Goal: Information Seeking & Learning: Find specific fact

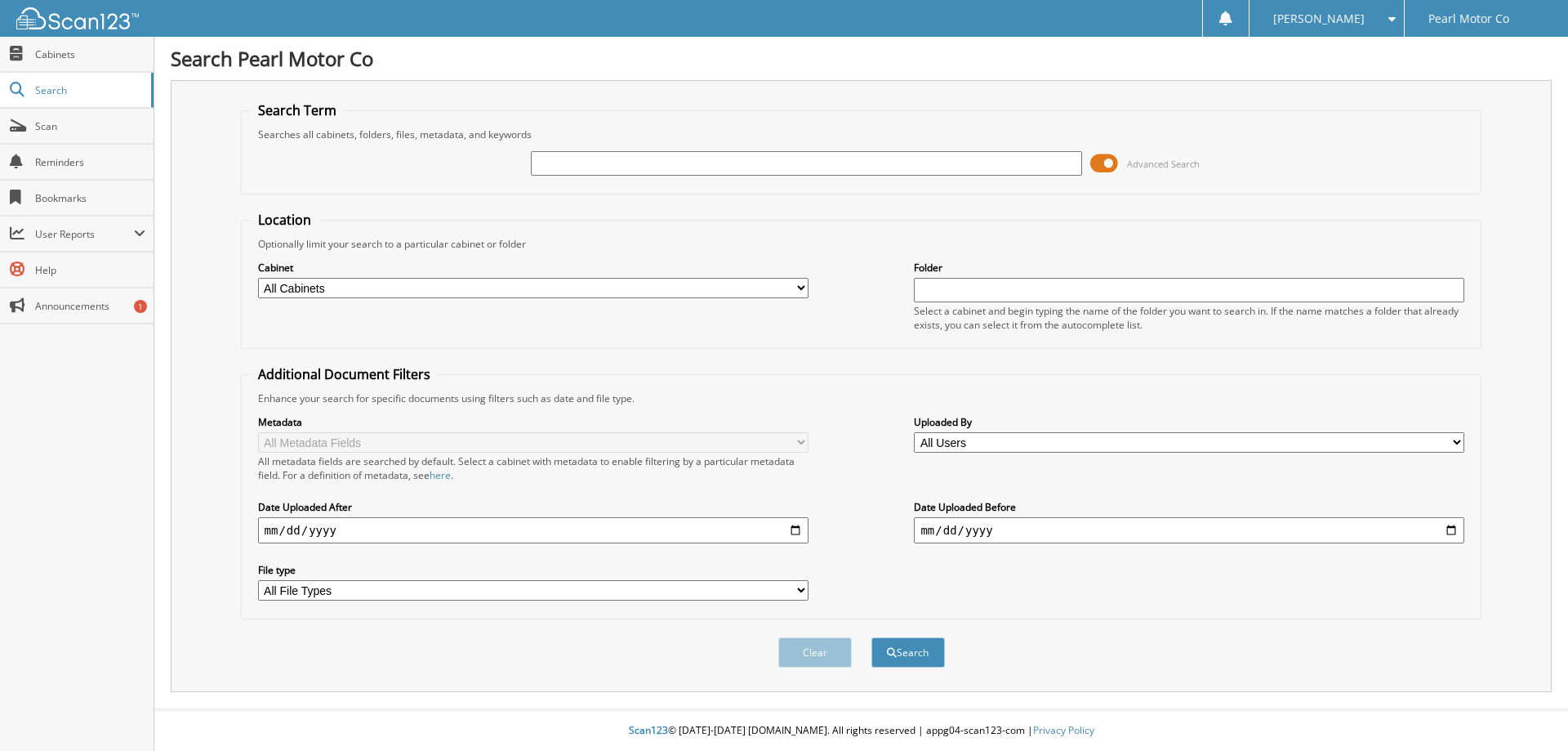
click at [600, 158] on input "text" at bounding box center [806, 164] width 550 height 25
type input "teel"
click at [872, 637] on button "Search" at bounding box center [908, 652] width 74 height 31
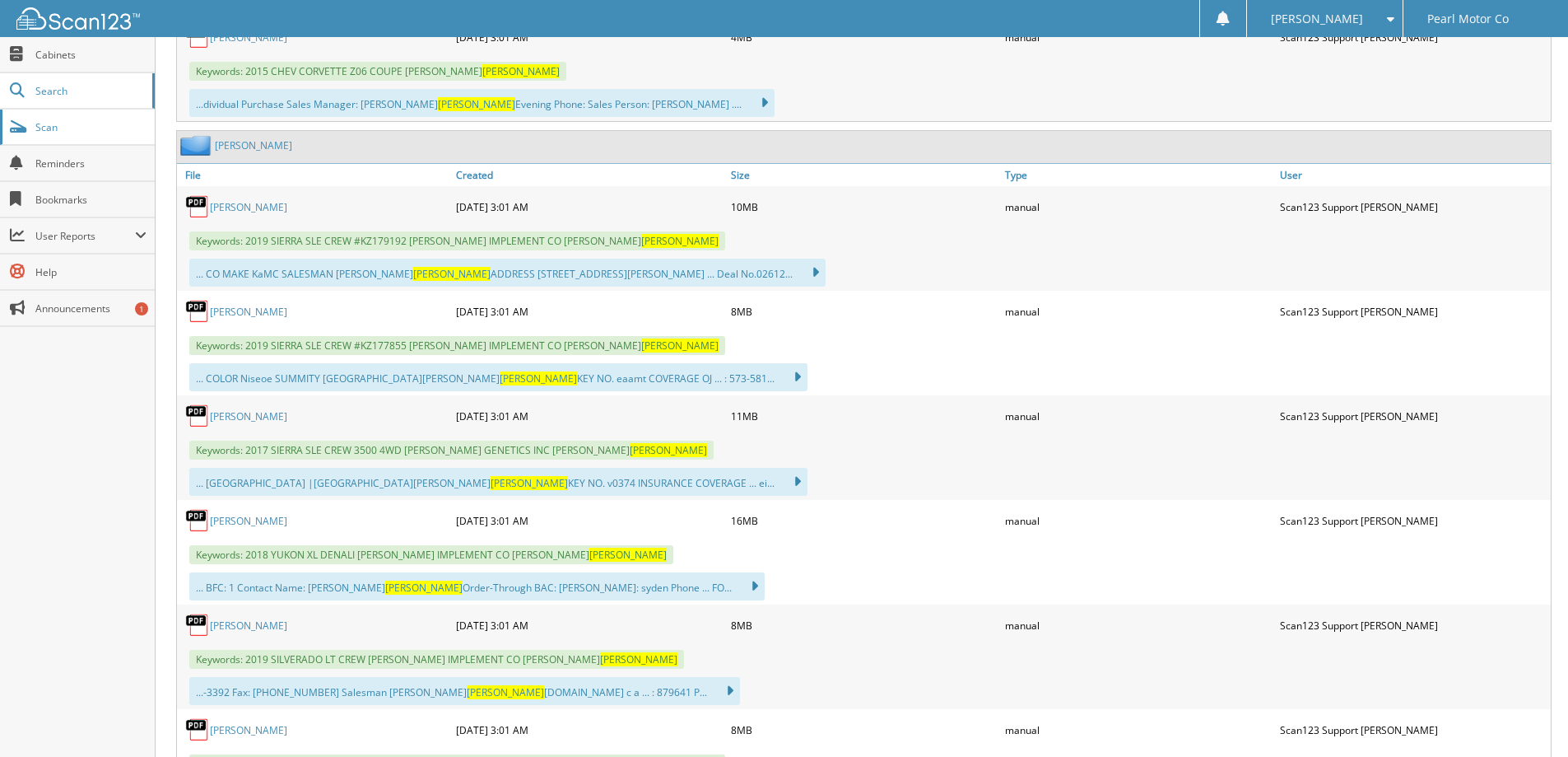
scroll to position [988, 0]
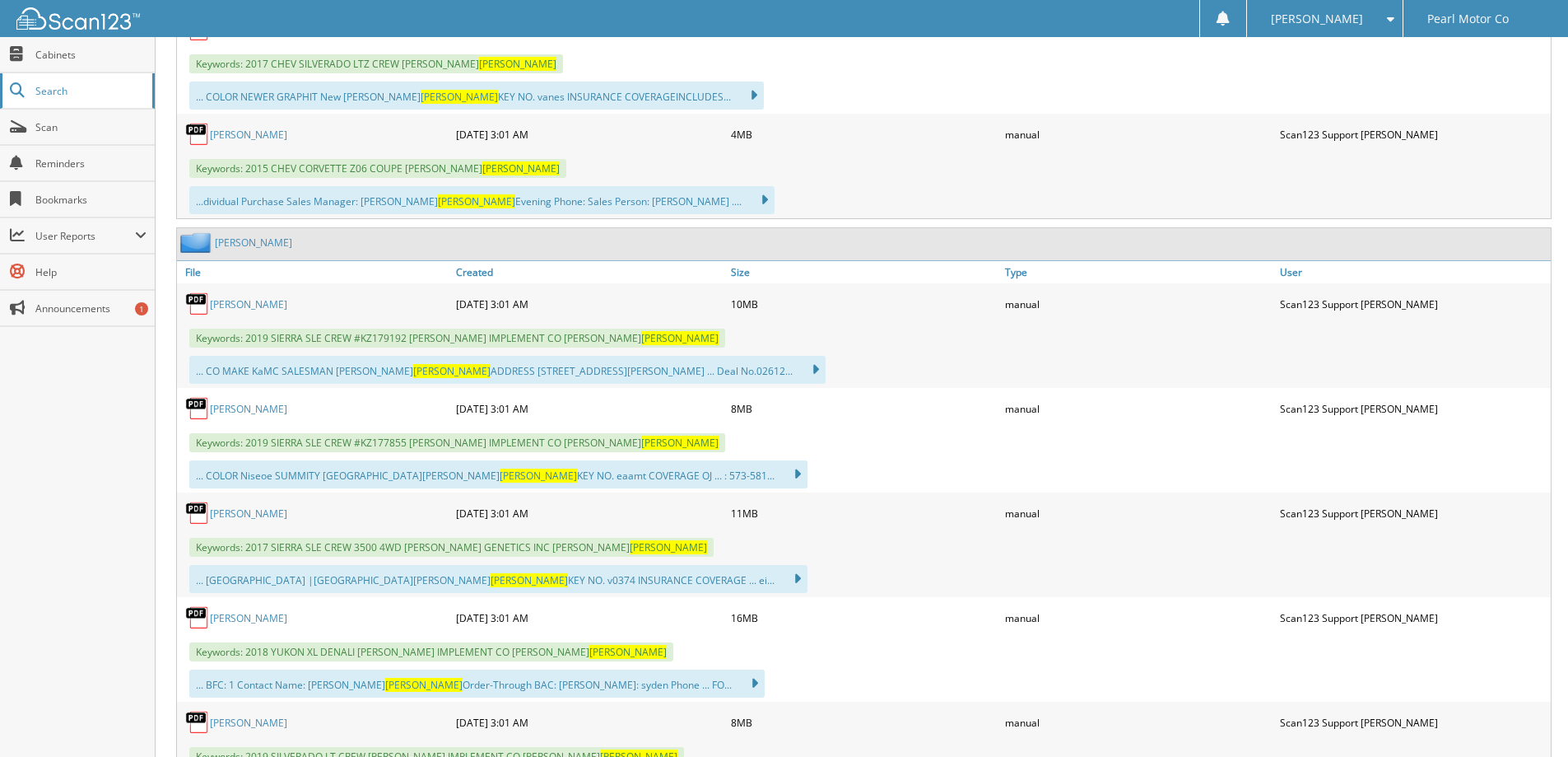
click at [47, 79] on link "Search" at bounding box center [78, 91] width 155 height 35
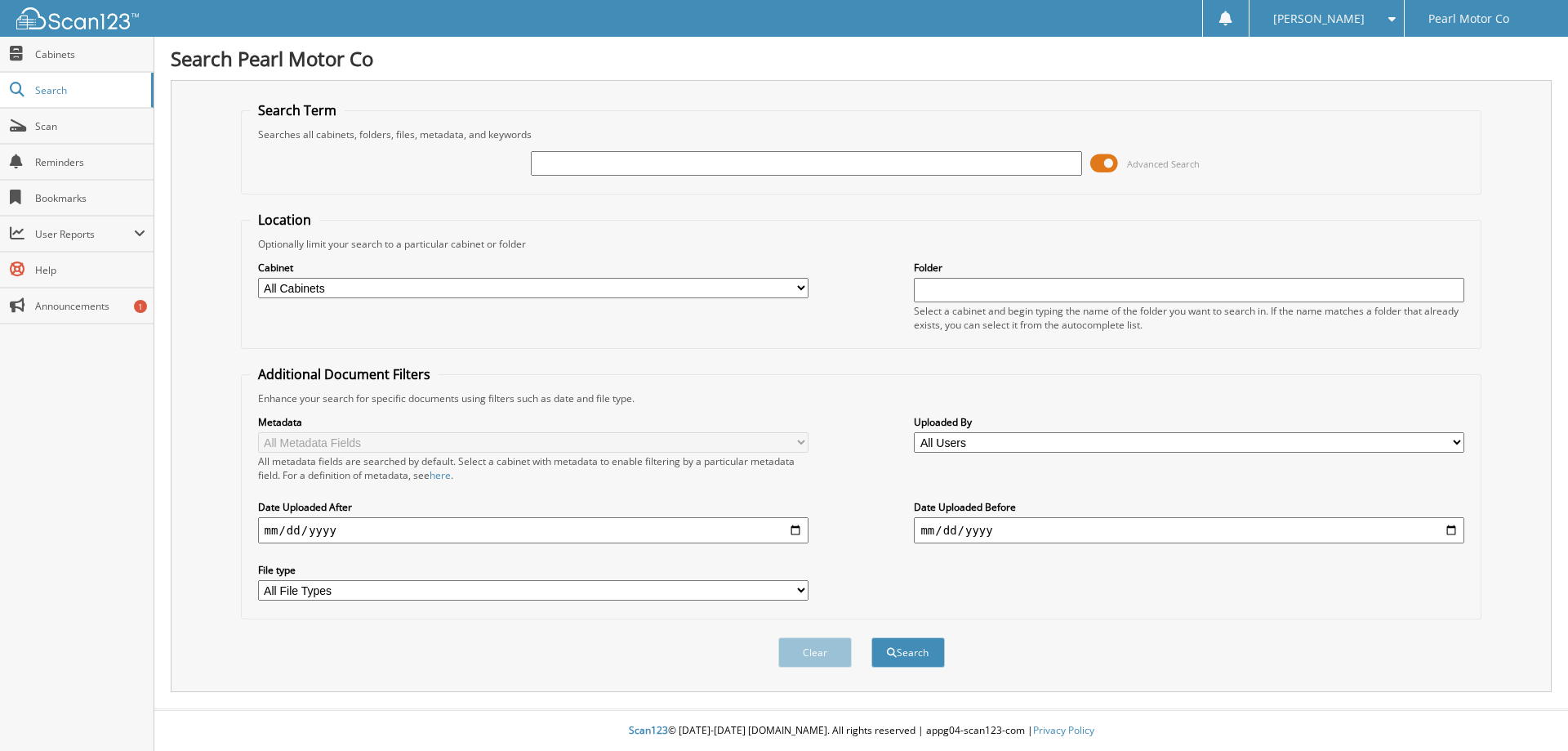
click at [633, 158] on input "text" at bounding box center [806, 164] width 550 height 25
type input "[US_VEHICLE_IDENTIFICATION_NUMBER]"
click at [872, 637] on button "Search" at bounding box center [908, 652] width 74 height 31
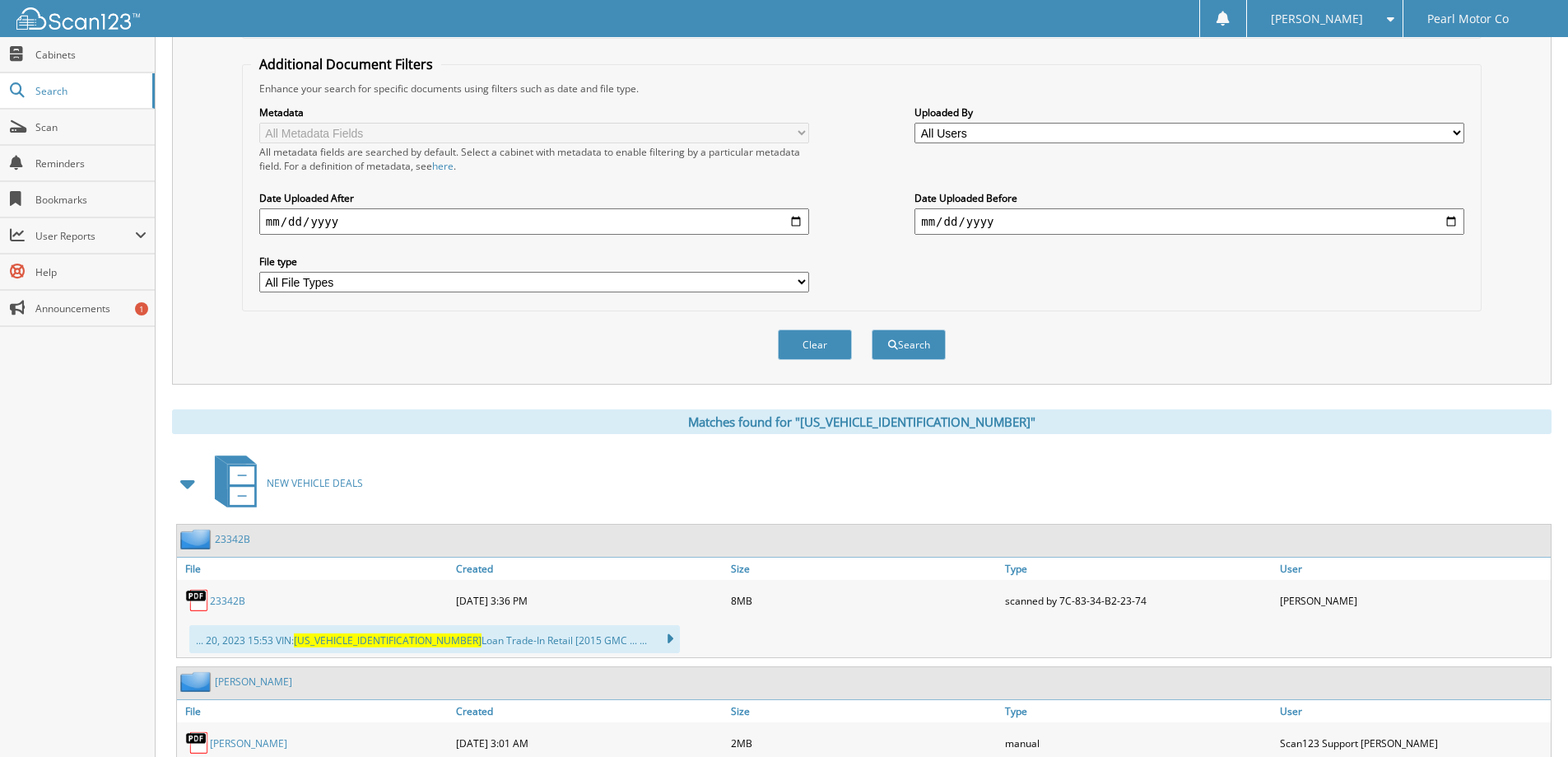
scroll to position [494, 0]
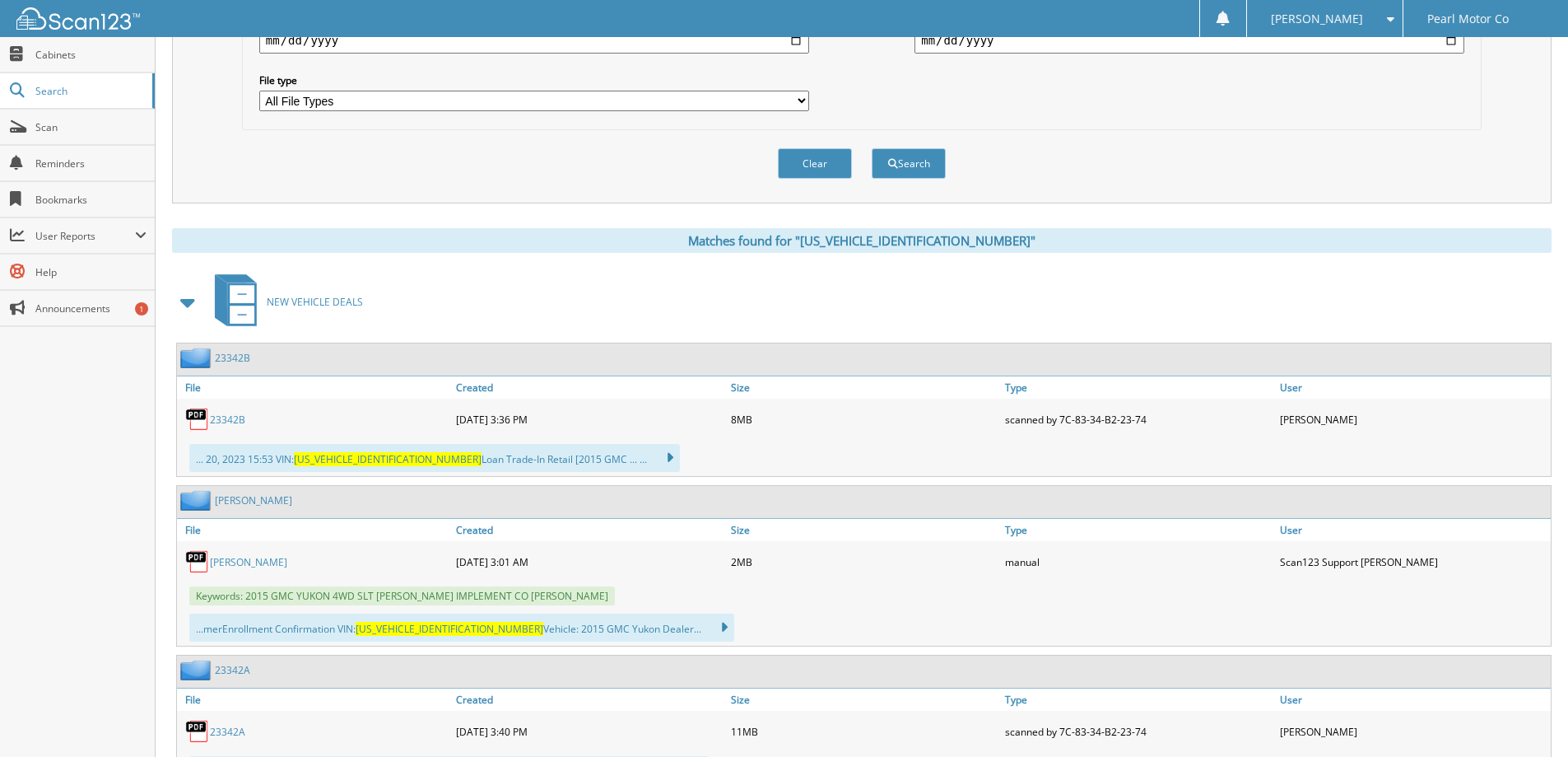
click at [216, 416] on link "23342B" at bounding box center [228, 420] width 35 height 14
